Goal: Complete application form: Complete application form

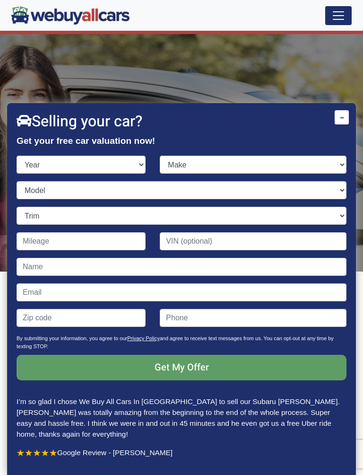
scroll to position [246, 0]
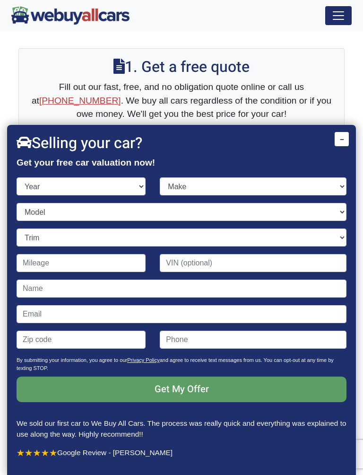
select select "2008"
click at [328, 184] on select "Make" at bounding box center [253, 186] width 187 height 18
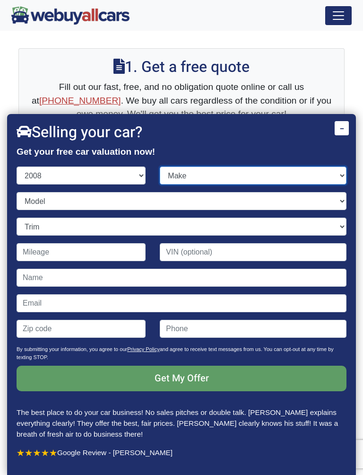
select select "Buick"
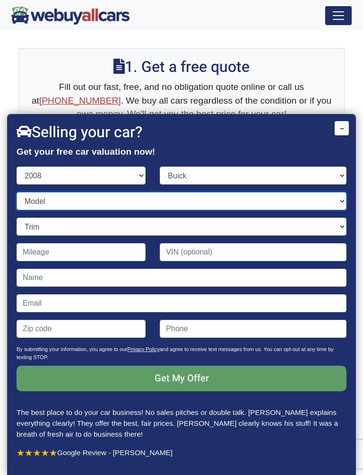
click at [341, 203] on select "Model" at bounding box center [182, 201] width 330 height 18
select select "Lucerne"
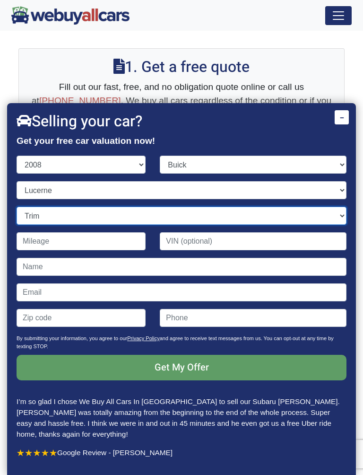
click at [341, 222] on select "Trim" at bounding box center [182, 216] width 330 height 18
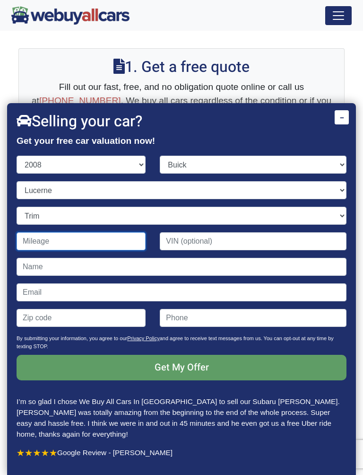
click at [117, 250] on input "Contact form" at bounding box center [81, 241] width 129 height 18
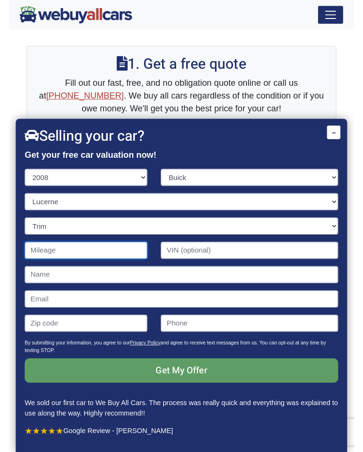
scroll to position [246, 0]
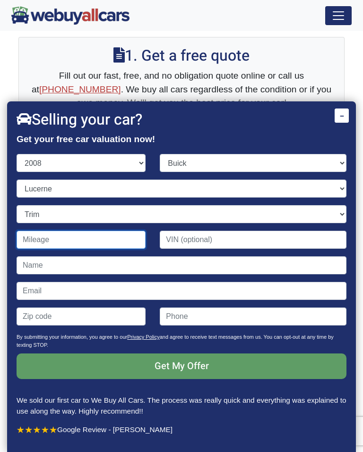
click at [77, 248] on input "Contact form" at bounding box center [81, 239] width 129 height 18
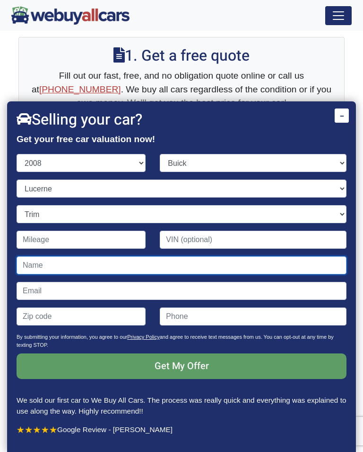
click at [68, 259] on input "Contact form" at bounding box center [182, 265] width 330 height 18
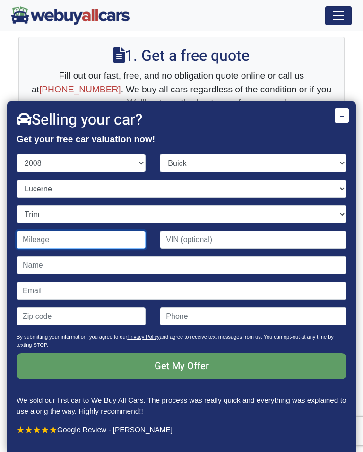
click at [56, 246] on input "Contact form" at bounding box center [81, 239] width 129 height 18
click at [61, 242] on input "Contact form" at bounding box center [81, 239] width 129 height 18
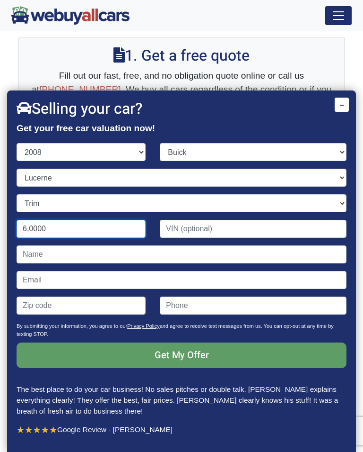
type input "60,000"
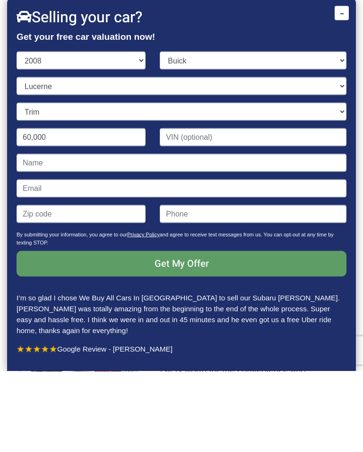
click at [222, 331] on input "Get My Offer" at bounding box center [182, 344] width 330 height 26
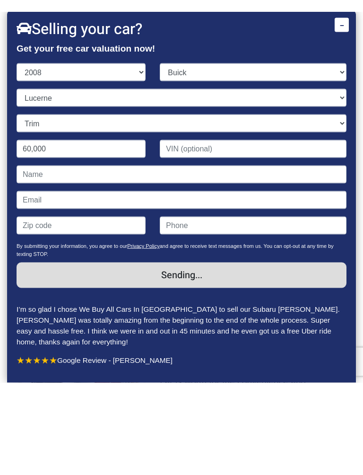
scroll to position [327, 0]
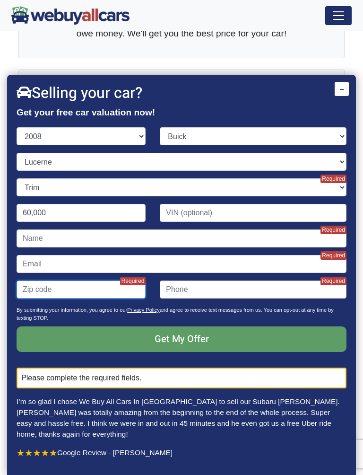
click at [71, 299] on input "Contact form" at bounding box center [81, 290] width 129 height 18
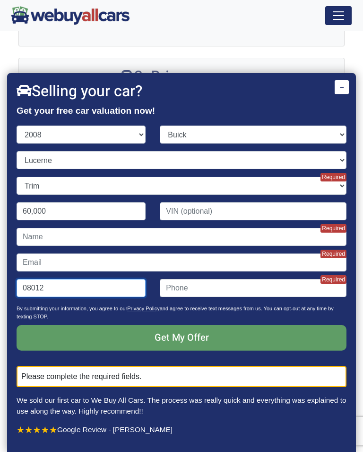
type input "08012"
click at [204, 338] on input "Get My Offer" at bounding box center [182, 338] width 330 height 26
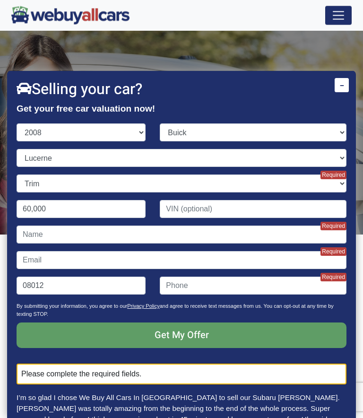
scroll to position [0, 0]
